Goal: Entertainment & Leisure: Browse casually

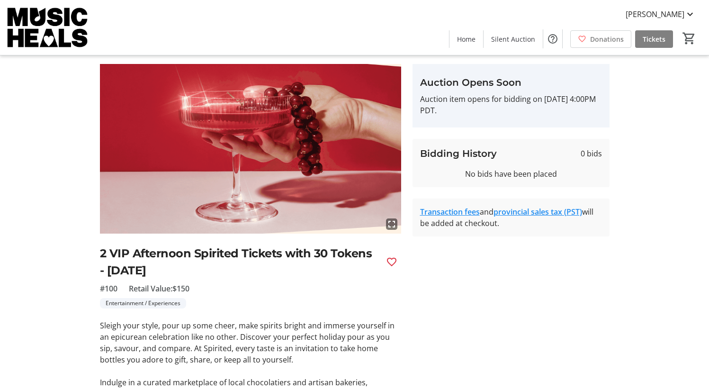
scroll to position [19, 0]
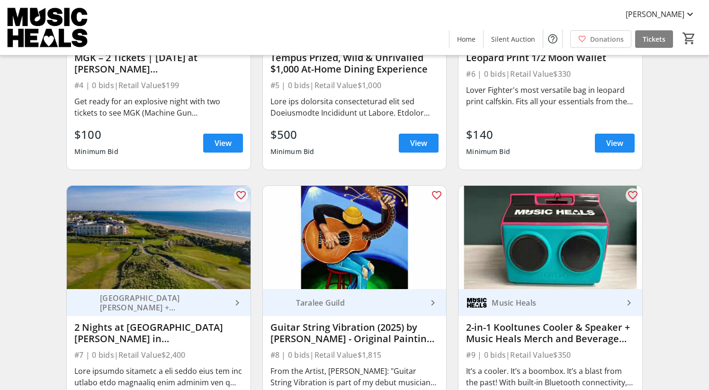
scroll to position [522, 0]
